Goal: Task Accomplishment & Management: Manage account settings

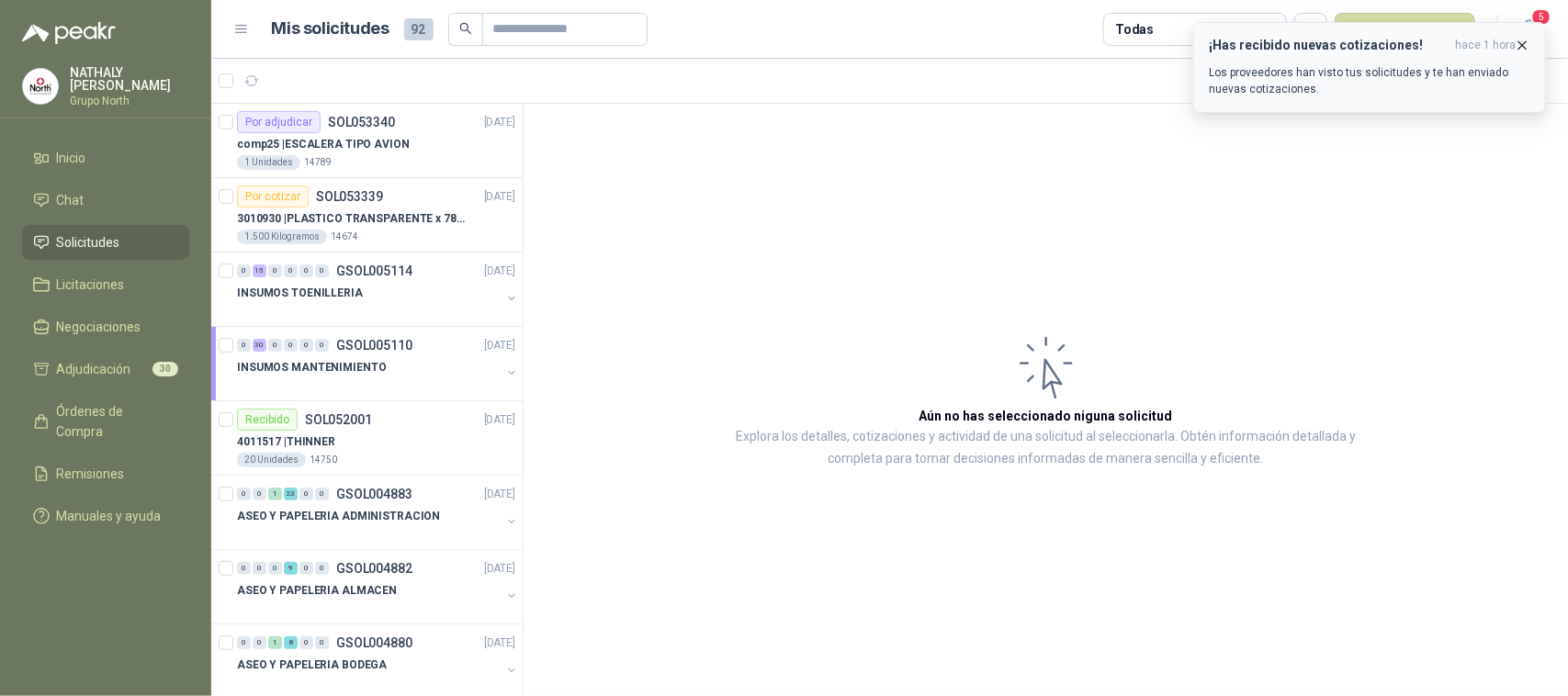
click at [1533, 22] on button "¡Has recibido nuevas cotizaciones! hace 1 hora Los proveedores han visto tus so…" at bounding box center [1369, 67] width 353 height 91
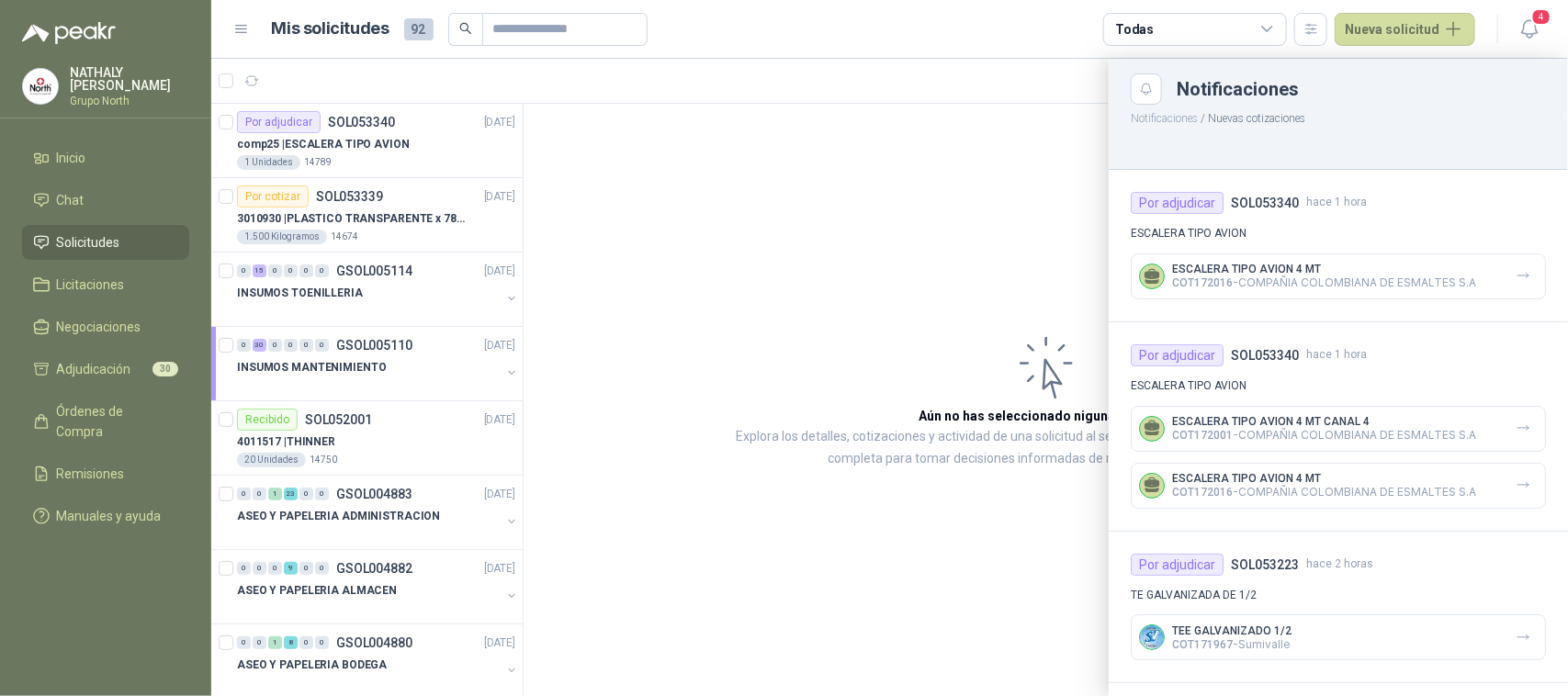
click at [330, 139] on div at bounding box center [890, 377] width 1357 height 637
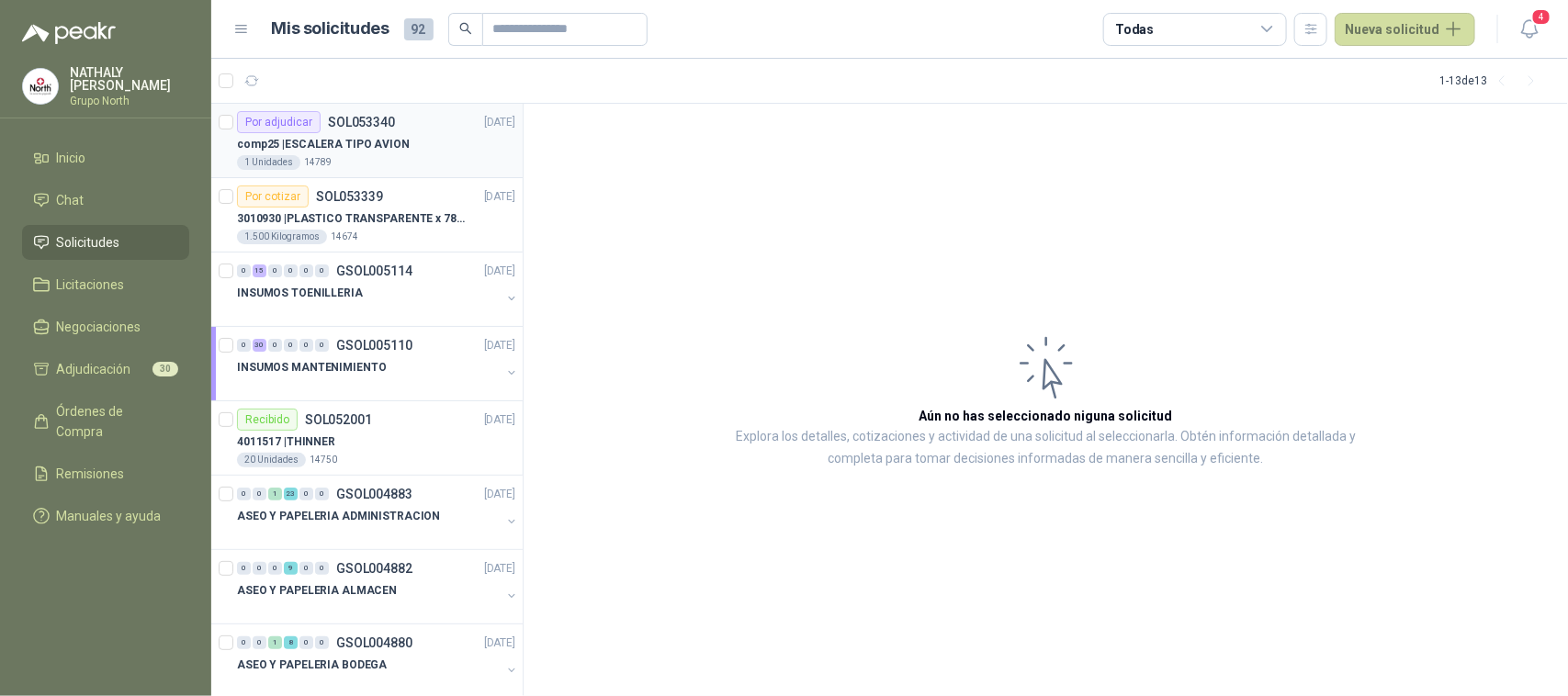
click at [397, 136] on p "comp25 | ESCALERA TIPO AVION" at bounding box center [323, 144] width 173 height 18
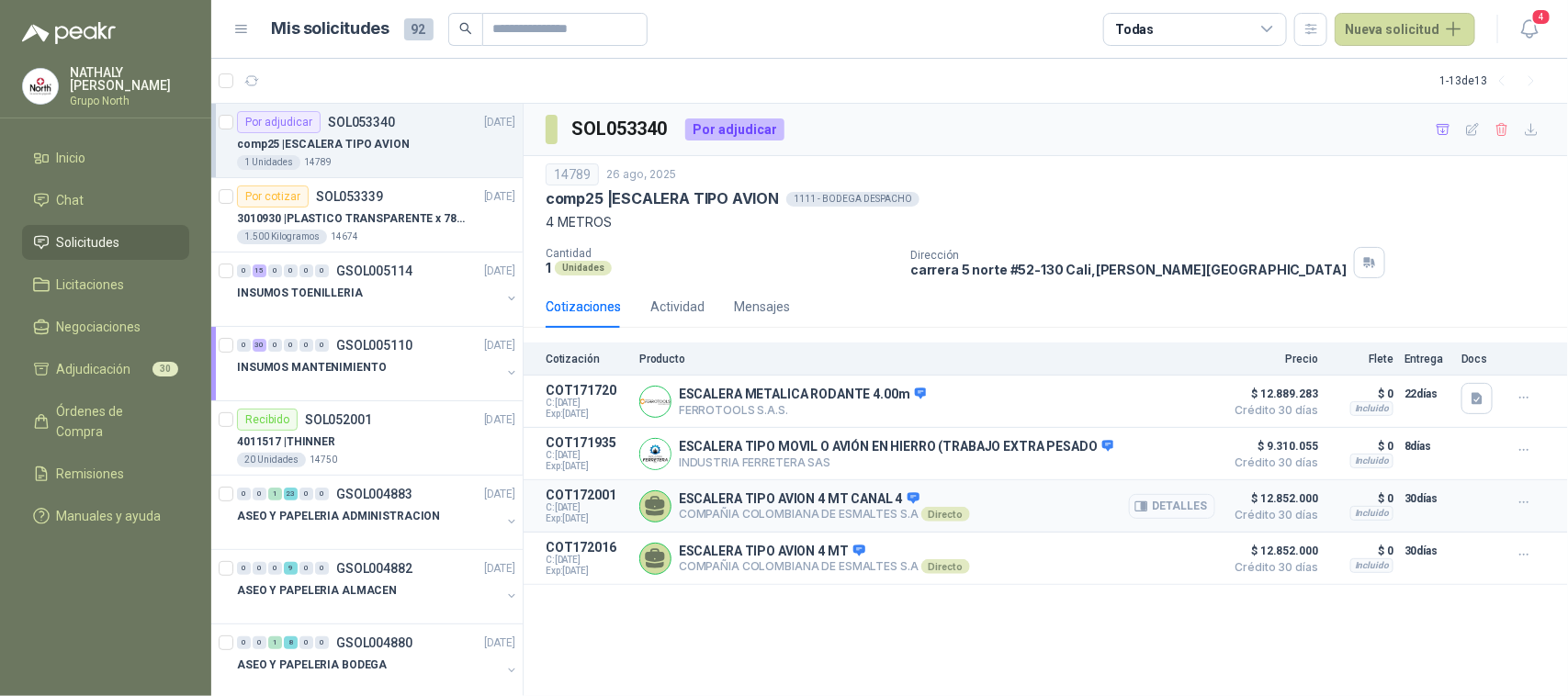
click at [1178, 511] on button "Detalles" at bounding box center [1171, 506] width 86 height 25
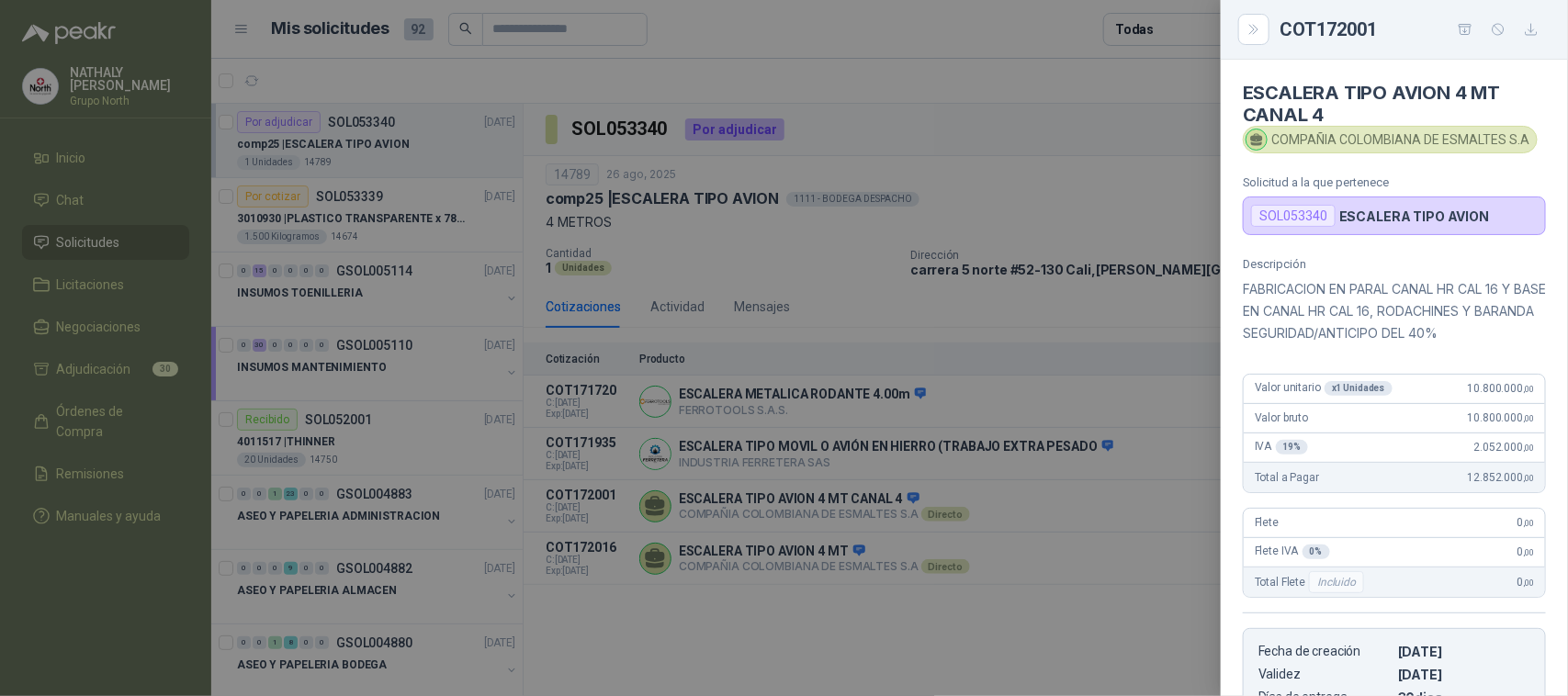
click at [831, 263] on div at bounding box center [784, 348] width 1568 height 696
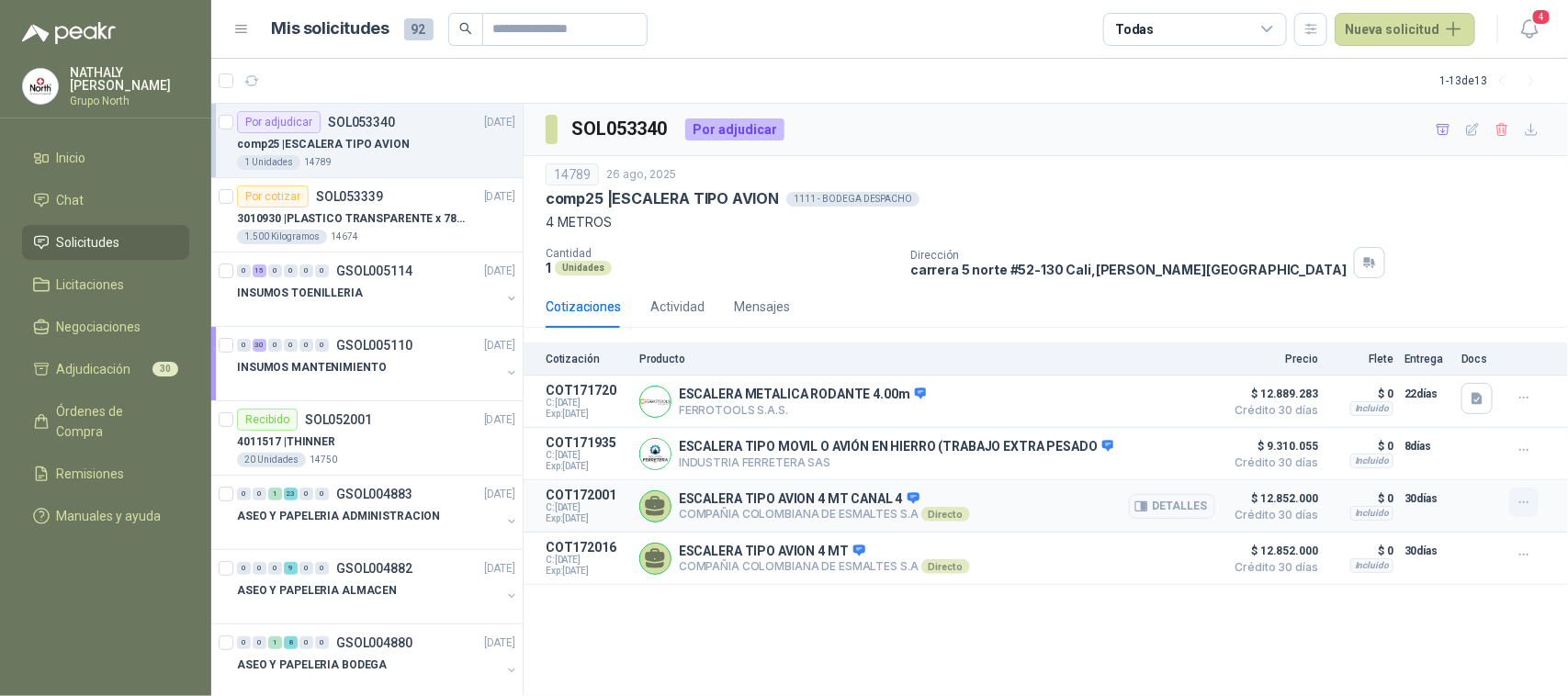
click at [1521, 511] on icon "button" at bounding box center [1524, 502] width 16 height 16
click at [1178, 511] on button "Detalles" at bounding box center [1171, 506] width 86 height 25
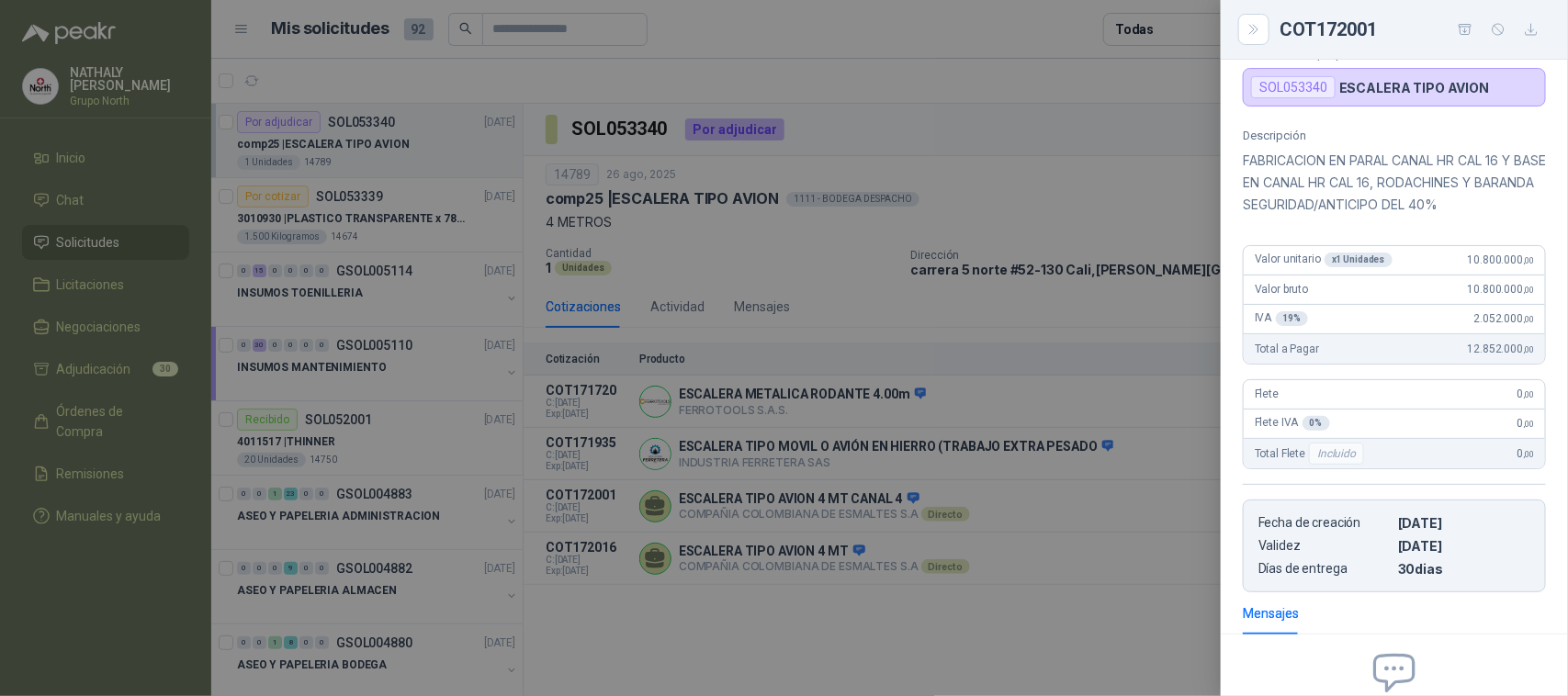
scroll to position [106, 0]
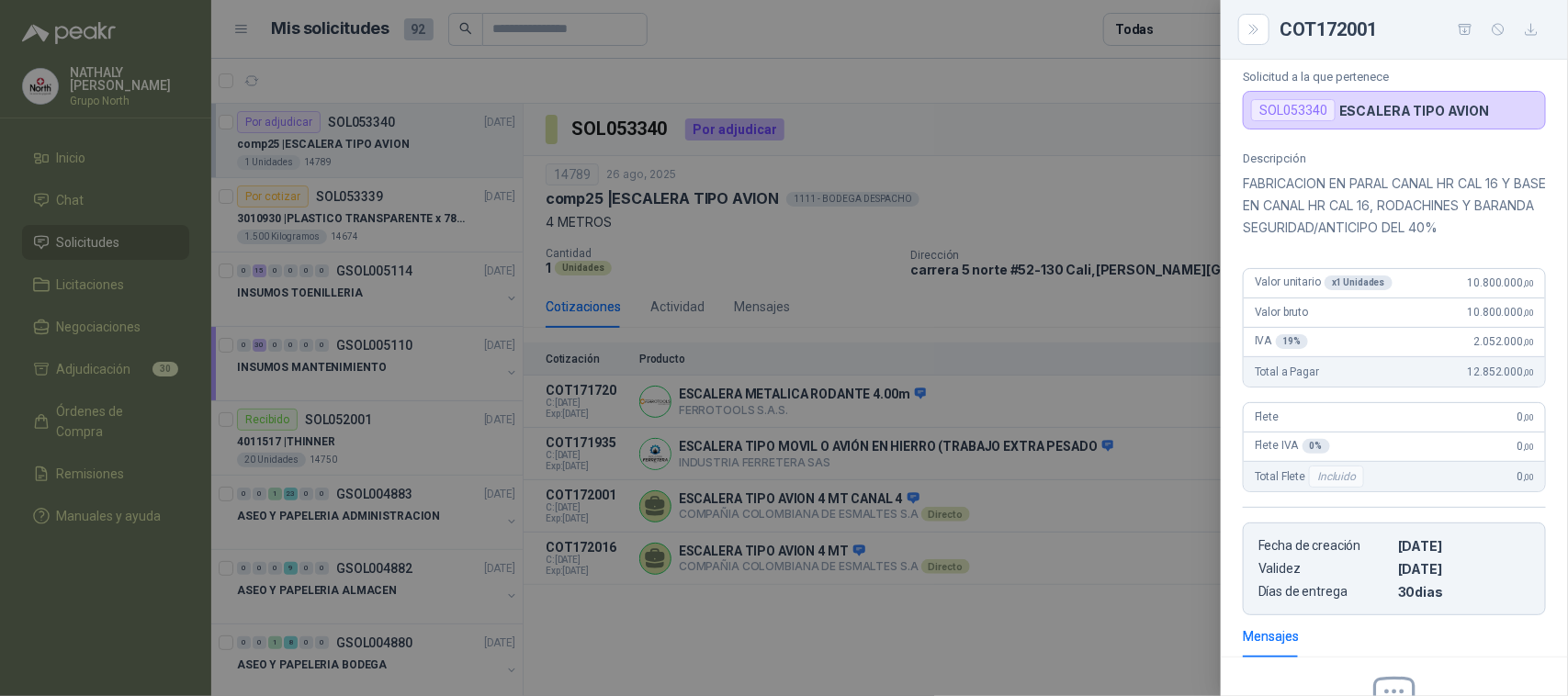
click at [1107, 340] on div at bounding box center [784, 348] width 1568 height 696
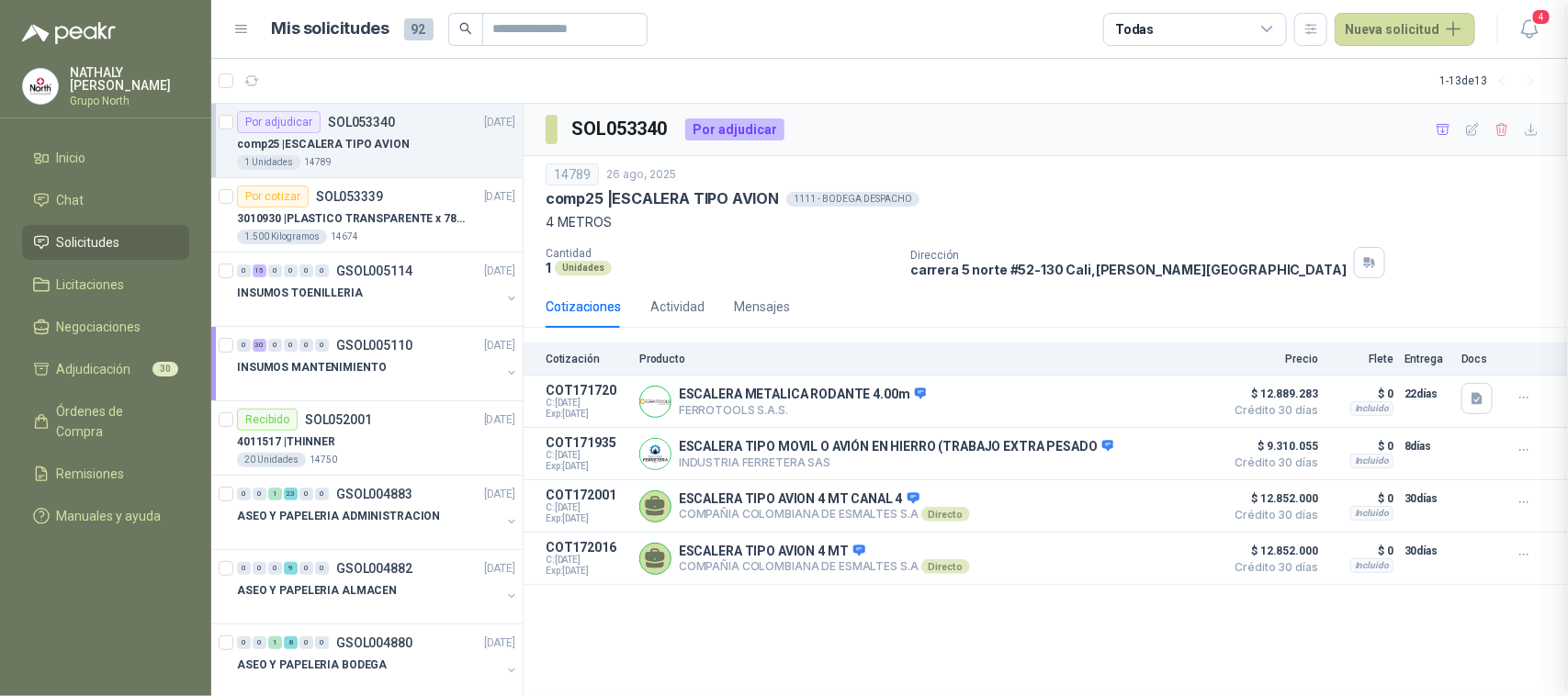
scroll to position [335, 0]
click at [1153, 561] on button "Detalles" at bounding box center [1171, 558] width 86 height 25
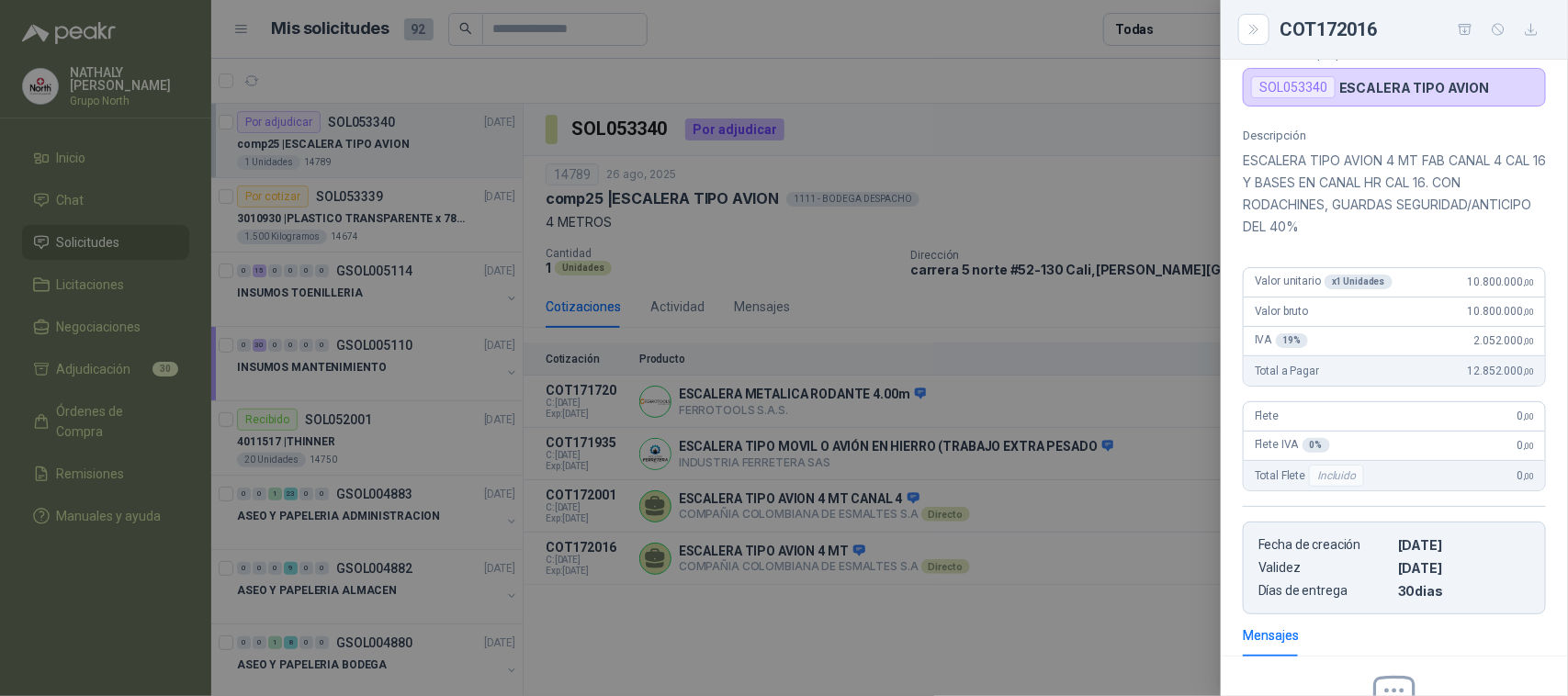
scroll to position [106, 0]
click at [1114, 213] on div at bounding box center [784, 348] width 1568 height 696
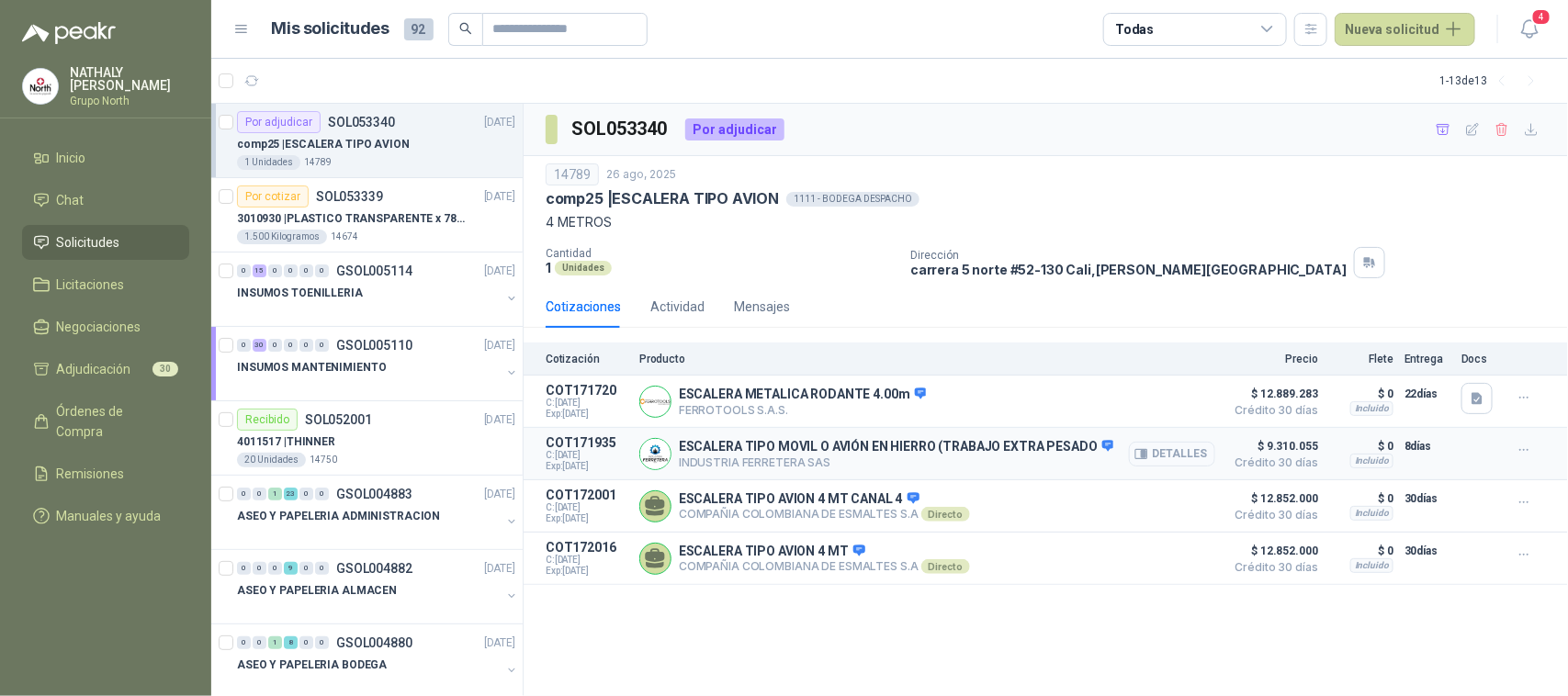
click at [1196, 457] on button "Detalles" at bounding box center [1171, 454] width 86 height 25
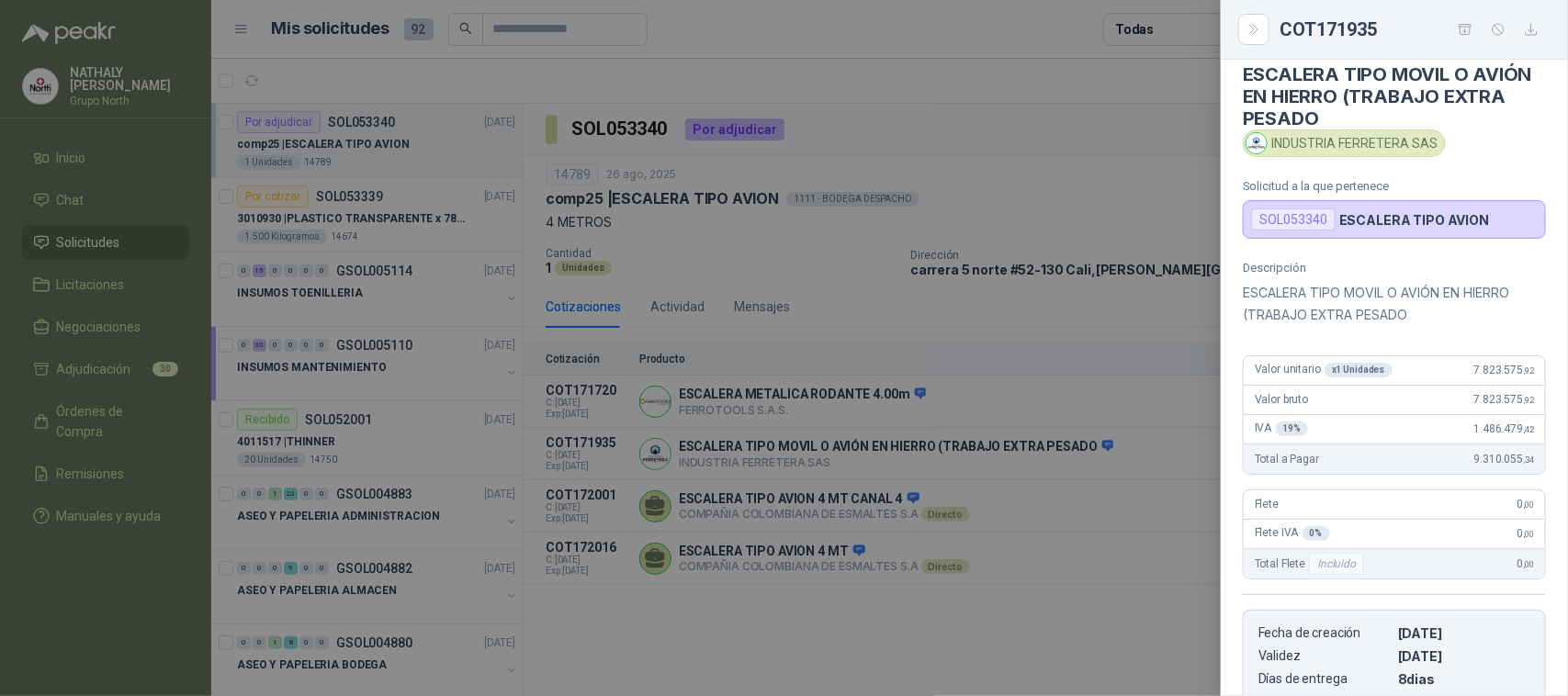
scroll to position [0, 0]
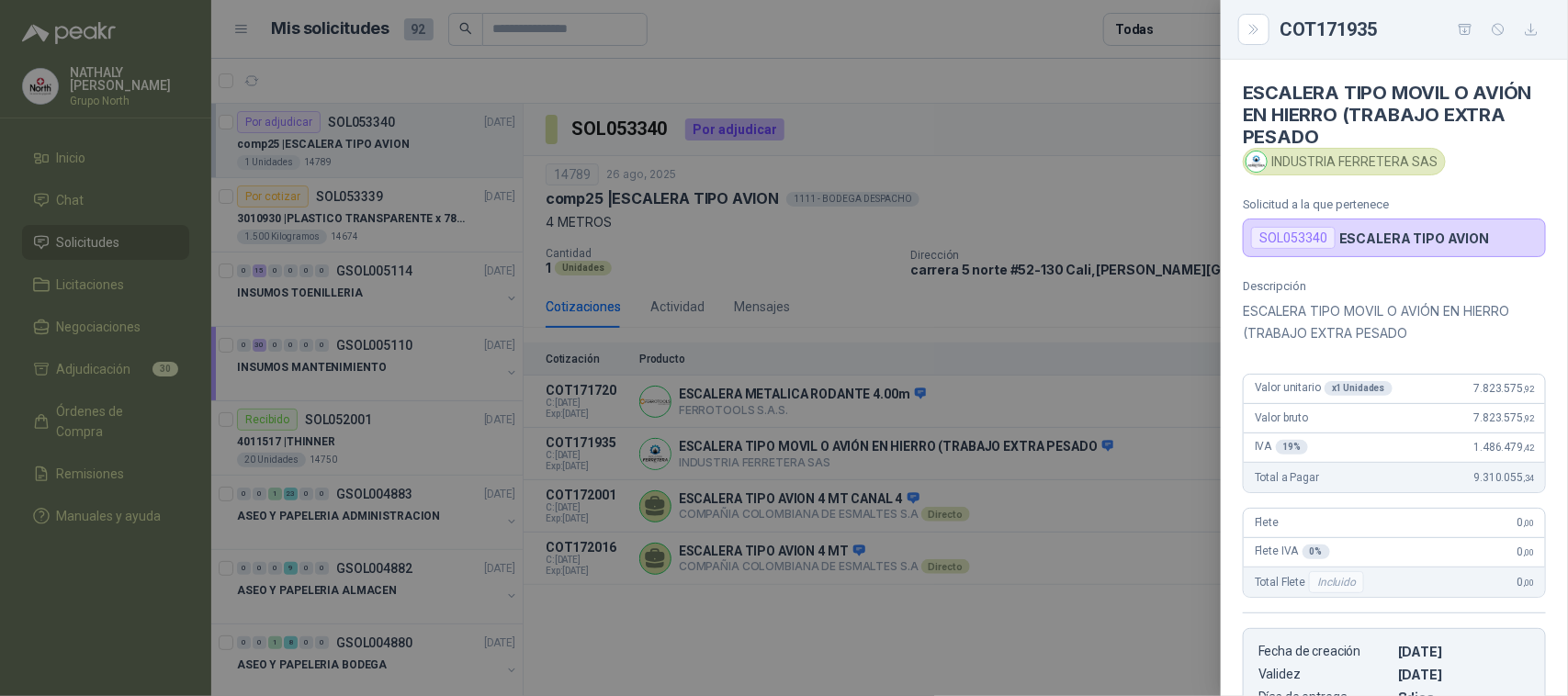
click at [1011, 203] on div at bounding box center [784, 348] width 1568 height 696
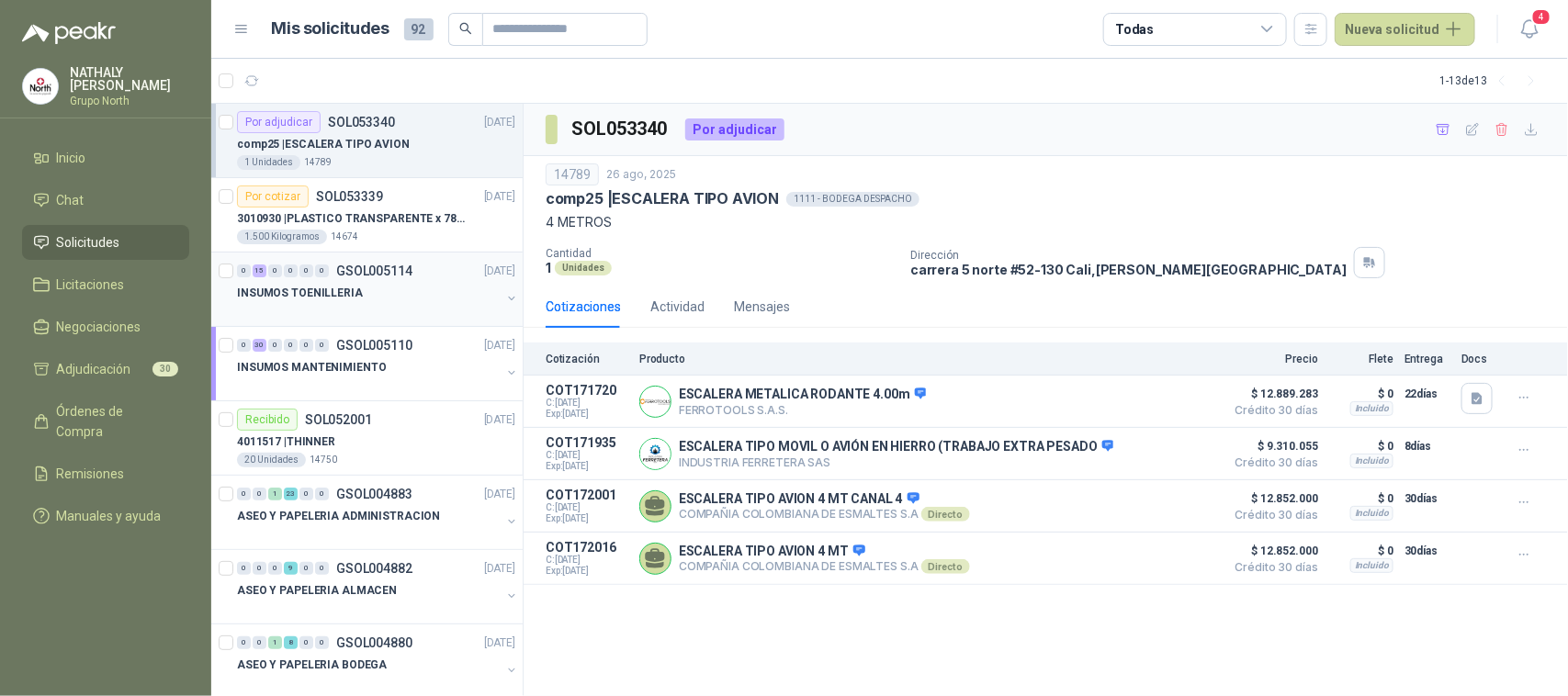
click at [376, 284] on div "INSUMOS TOENILLERIA" at bounding box center [369, 293] width 264 height 22
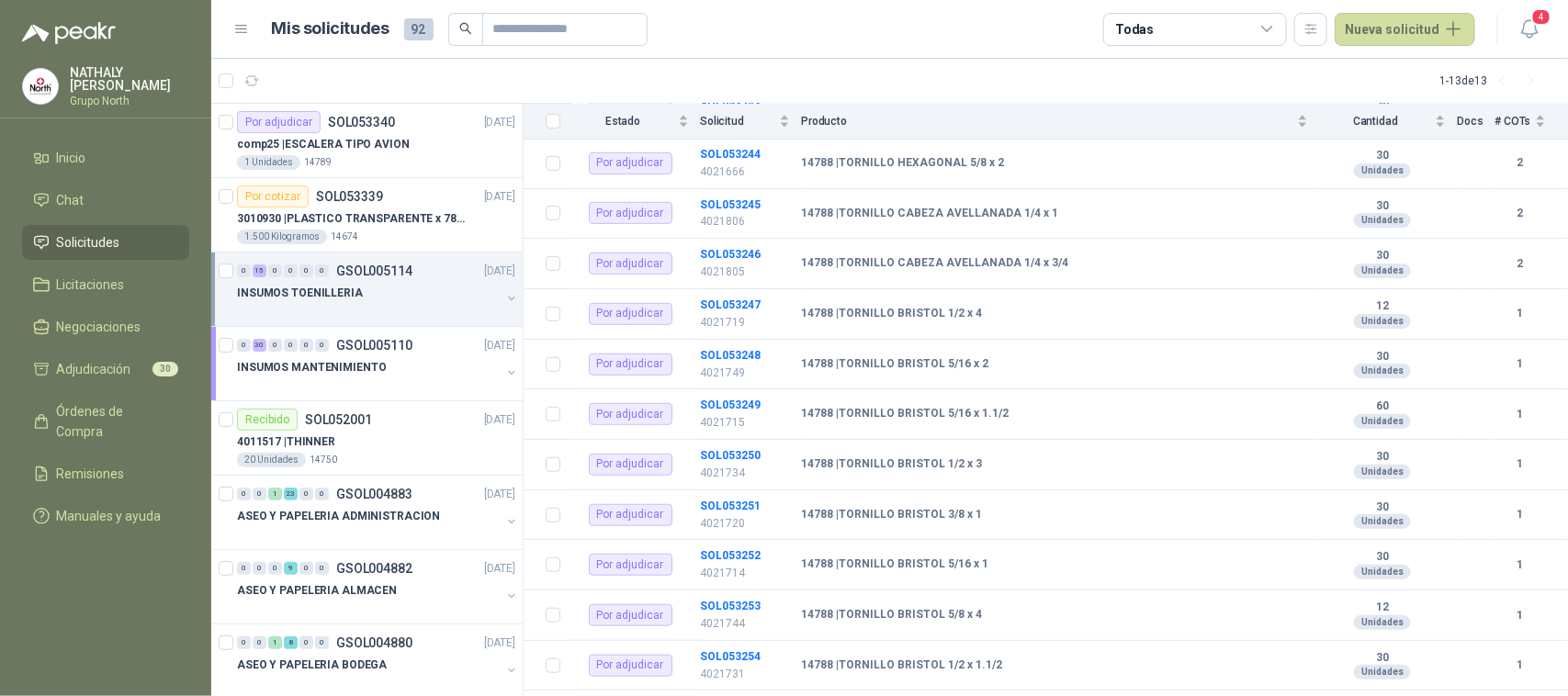
scroll to position [429, 0]
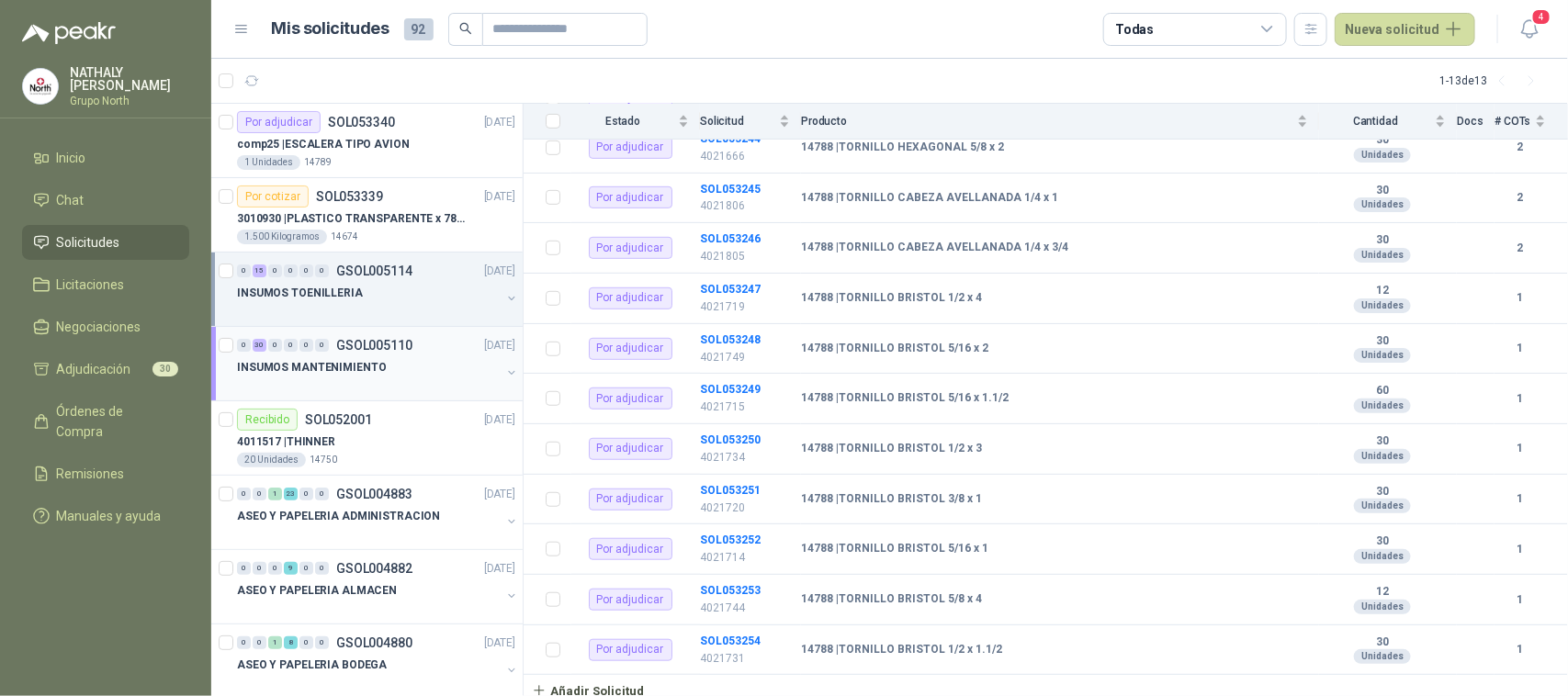
click at [373, 364] on p "INSUMOS MANTENIMIENTO" at bounding box center [311, 368] width 149 height 18
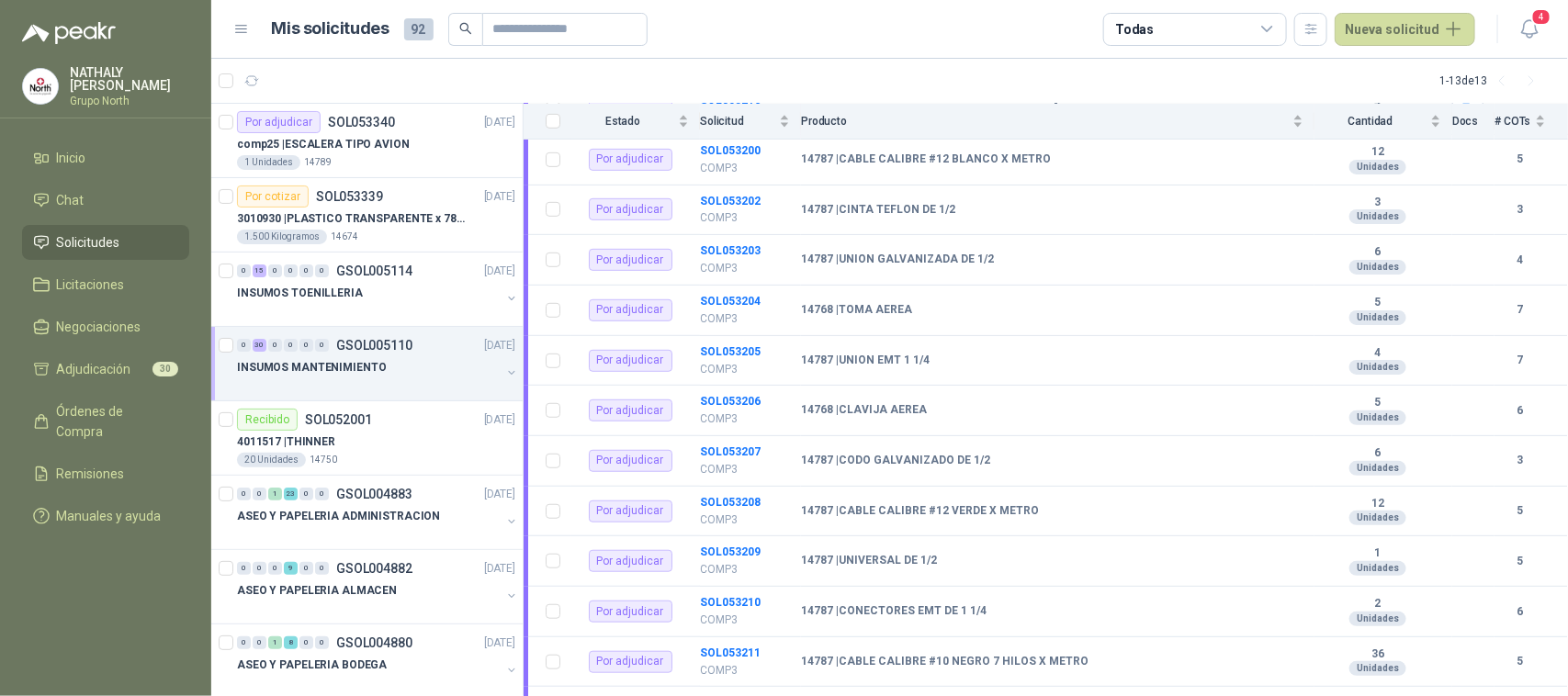
scroll to position [459, 0]
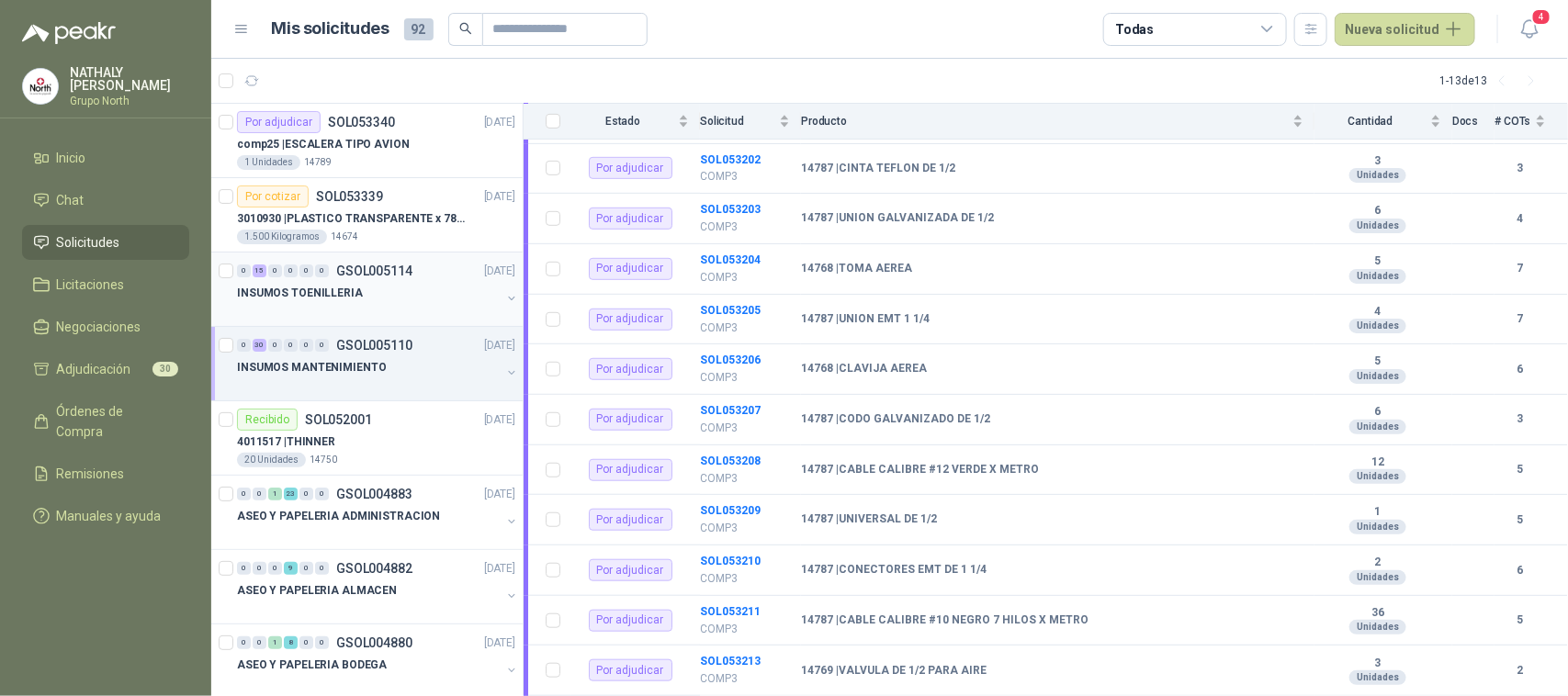
click at [504, 300] on button "button" at bounding box center [512, 298] width 15 height 15
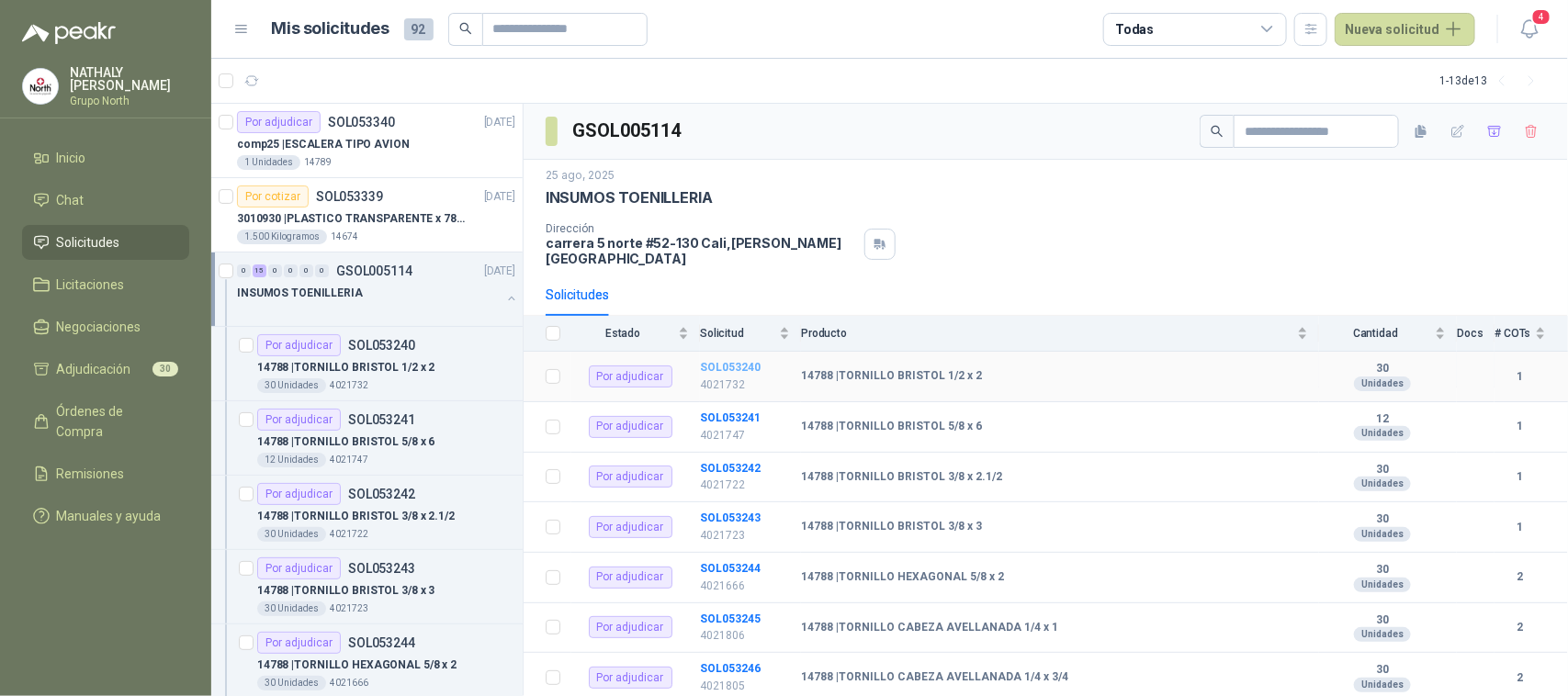
click at [744, 361] on b "SOL053240" at bounding box center [730, 368] width 61 height 13
click at [112, 365] on span "Adjudicación" at bounding box center [94, 370] width 75 height 21
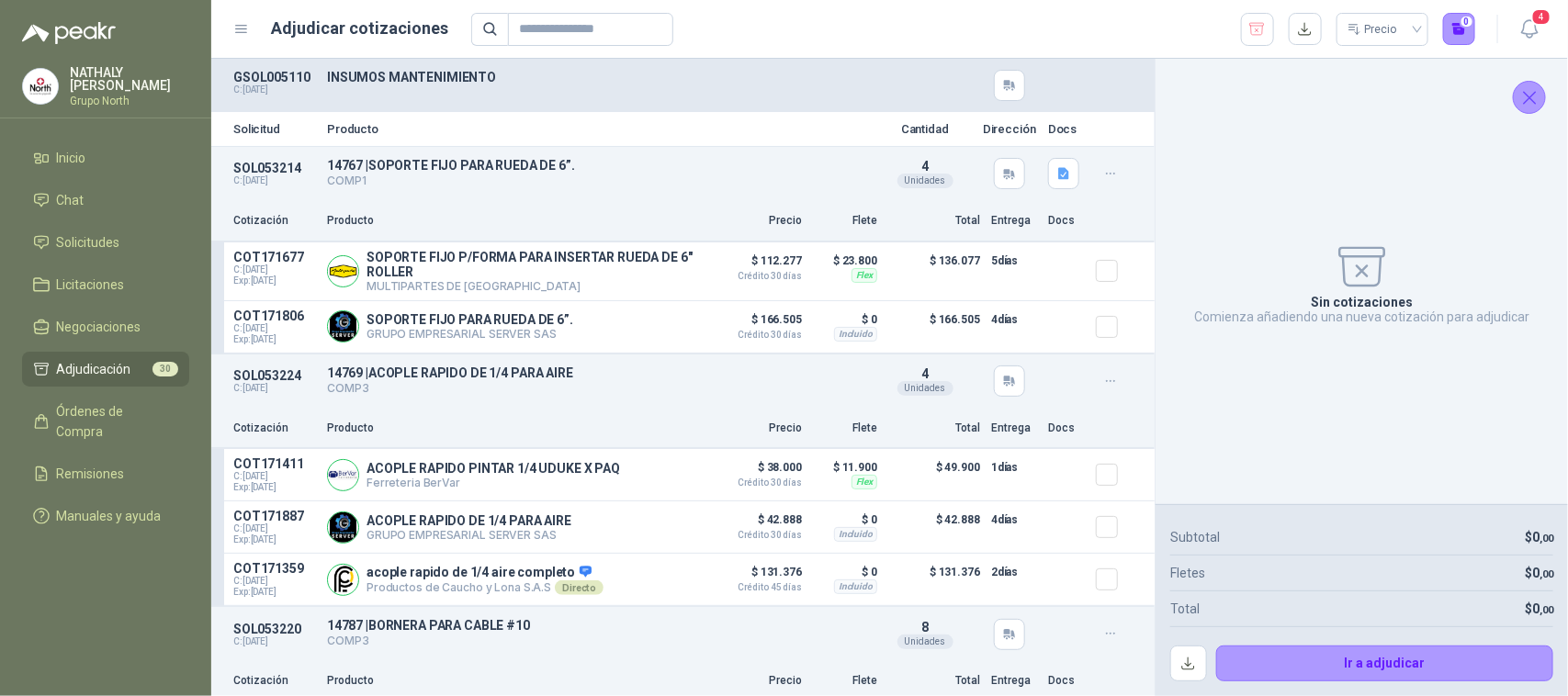
click at [1533, 94] on icon "Cerrar" at bounding box center [1529, 97] width 12 height 12
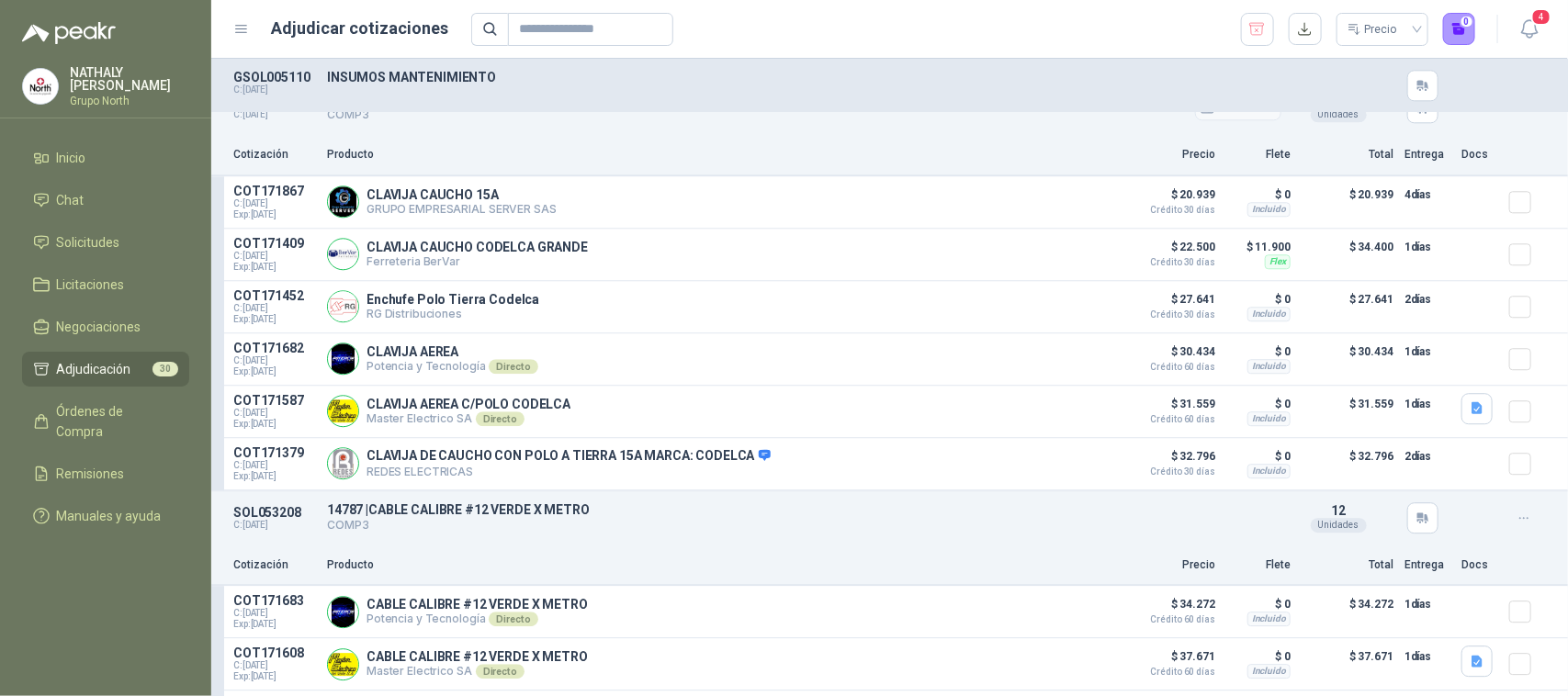
scroll to position [1951, 0]
